Goal: Information Seeking & Learning: Check status

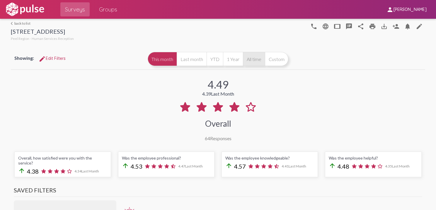
click at [252, 62] on button "All time" at bounding box center [254, 59] width 22 height 14
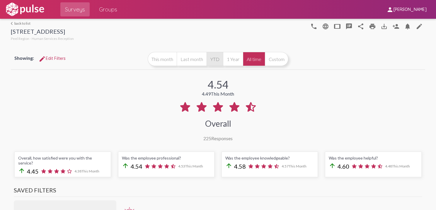
click at [213, 58] on button "YTD" at bounding box center [215, 59] width 16 height 14
click at [277, 61] on button "Custom" at bounding box center [276, 59] width 23 height 14
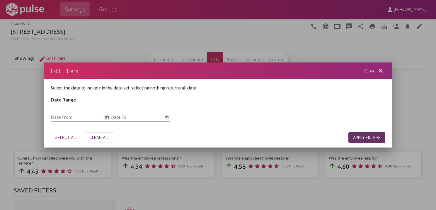
click at [107, 118] on icon "Open calendar" at bounding box center [107, 117] width 4 height 4
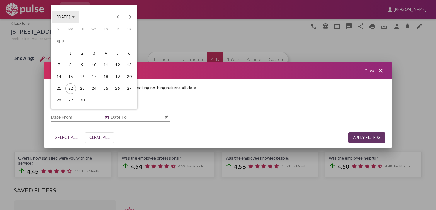
click at [75, 15] on span "[DATE]" at bounding box center [66, 16] width 18 height 5
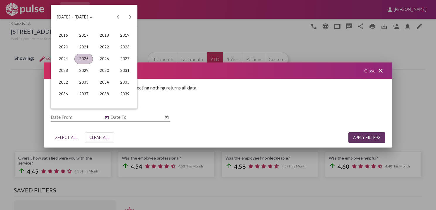
click at [85, 58] on div "2025" at bounding box center [83, 59] width 18 height 11
click at [85, 60] on div "JUN" at bounding box center [83, 59] width 18 height 11
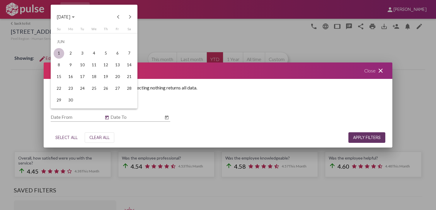
click at [59, 52] on div "1" at bounding box center [59, 53] width 11 height 11
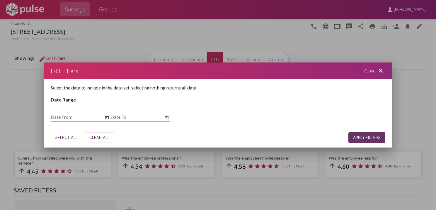
type input "[DATE]"
click at [166, 118] on icon "Open calendar" at bounding box center [166, 117] width 5 height 7
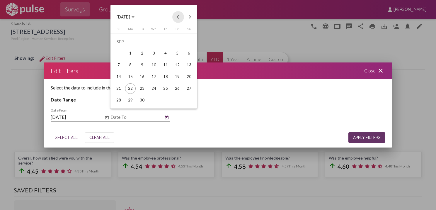
click at [178, 17] on button "Previous month" at bounding box center [178, 17] width 12 height 12
click at [120, 98] on div "31" at bounding box center [118, 100] width 11 height 11
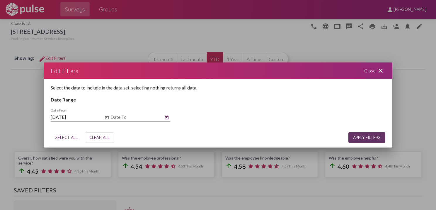
type input "[DATE]"
click at [361, 139] on span "APPLY FILTERS" at bounding box center [367, 137] width 28 height 5
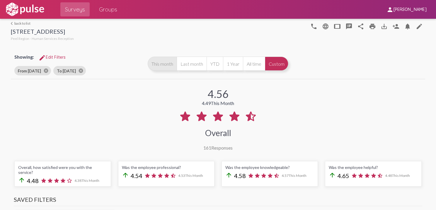
click at [164, 65] on button "This month" at bounding box center [162, 64] width 29 height 14
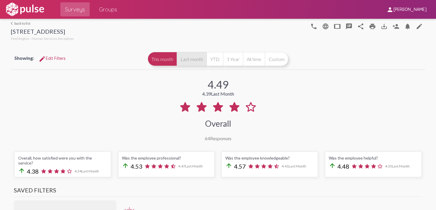
click at [182, 63] on button "Last month" at bounding box center [192, 59] width 30 height 14
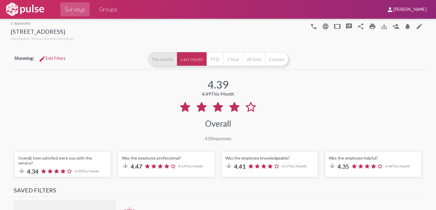
click at [165, 62] on button "This month" at bounding box center [162, 59] width 29 height 14
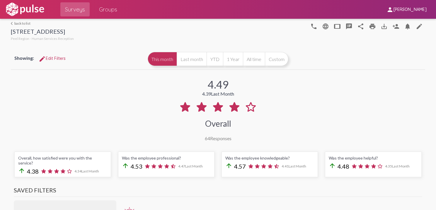
click at [36, 13] on img at bounding box center [25, 9] width 40 height 15
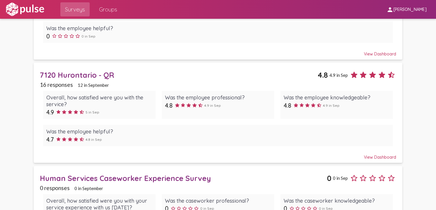
scroll to position [313, 0]
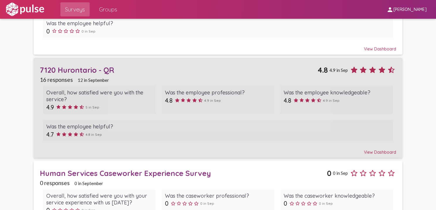
click at [86, 67] on div "7120 Hurontario - QR" at bounding box center [179, 69] width 278 height 9
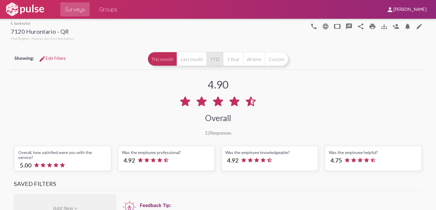
click at [212, 58] on button "YTD" at bounding box center [215, 59] width 16 height 14
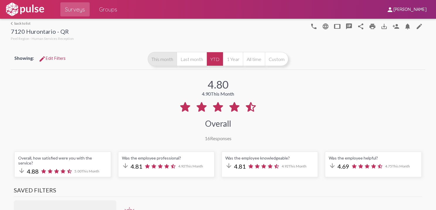
click at [167, 60] on button "This month" at bounding box center [162, 59] width 29 height 14
